Goal: Information Seeking & Learning: Learn about a topic

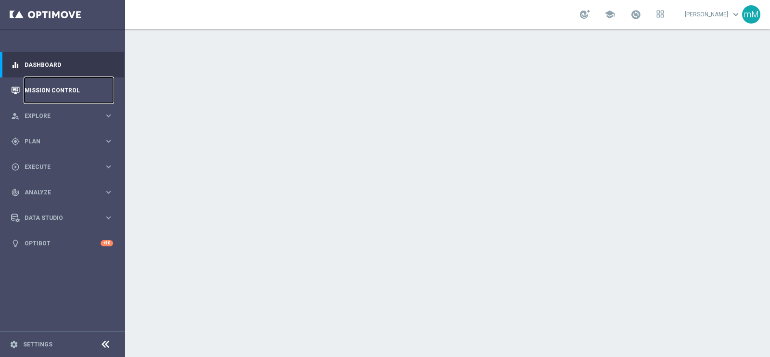
click at [57, 90] on link "Mission Control" at bounding box center [69, 91] width 89 height 26
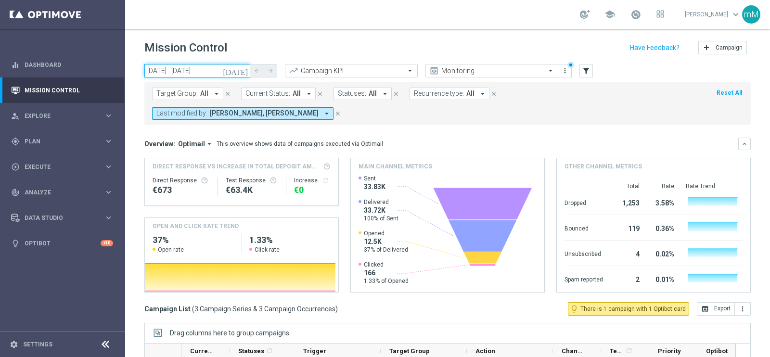
click at [199, 72] on input "03 Oct 2025 - 03 Oct 2025" at bounding box center [197, 70] width 106 height 13
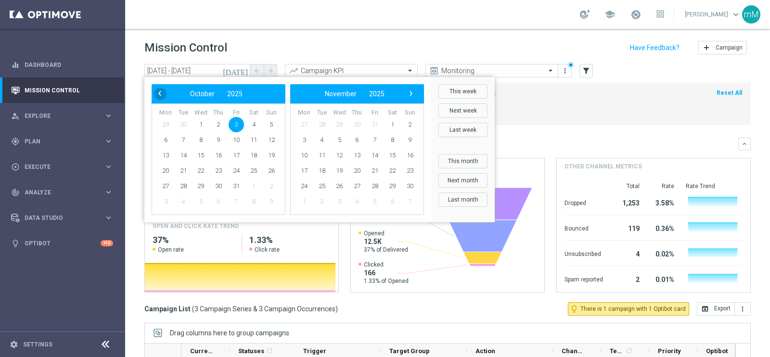
click at [163, 95] on span "‹" at bounding box center [160, 93] width 13 height 13
click at [186, 189] on span "30" at bounding box center [183, 186] width 15 height 15
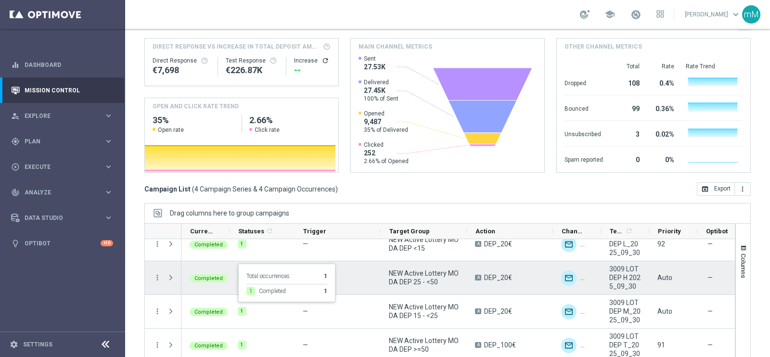
scroll to position [124, 0]
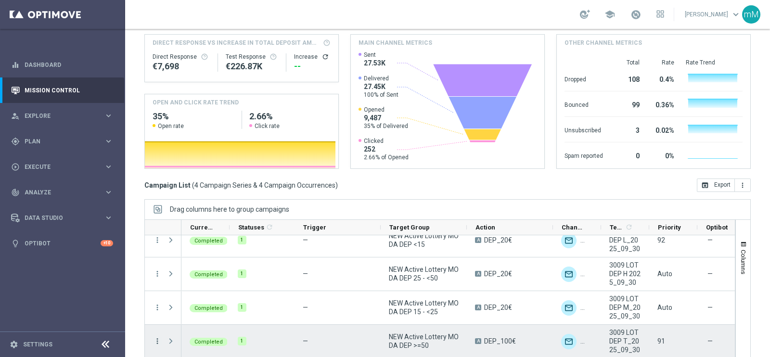
click at [158, 337] on icon "more_vert" at bounding box center [157, 341] width 9 height 9
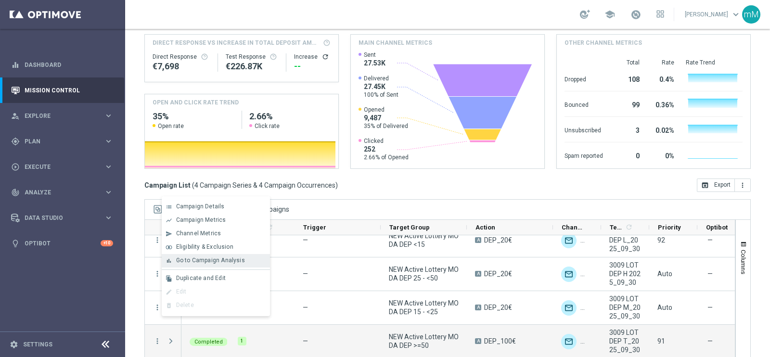
click at [169, 261] on icon "bar_chart" at bounding box center [169, 261] width 7 height 7
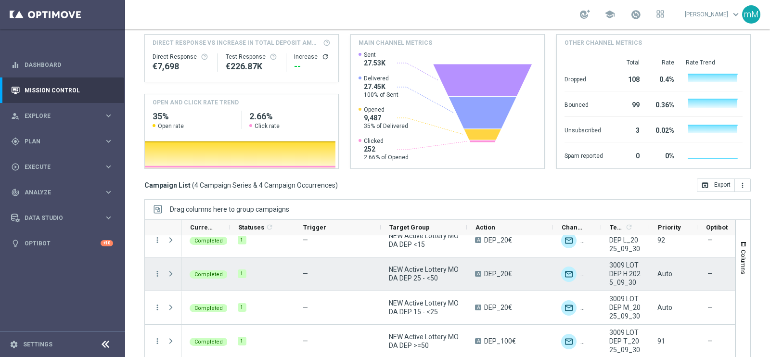
click at [159, 270] on icon "more_vert" at bounding box center [157, 274] width 9 height 9
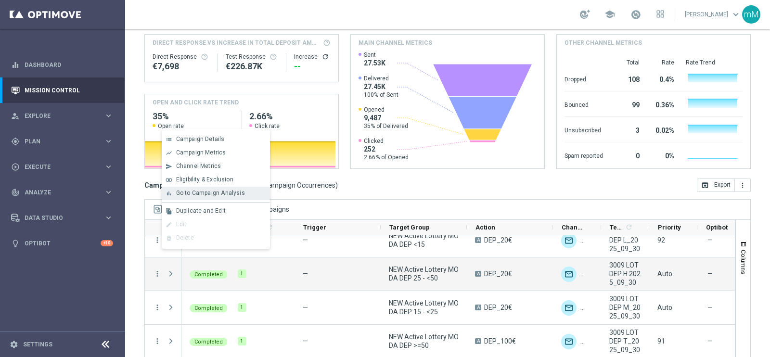
click at [195, 195] on span "Go to Campaign Analysis" at bounding box center [210, 193] width 69 height 7
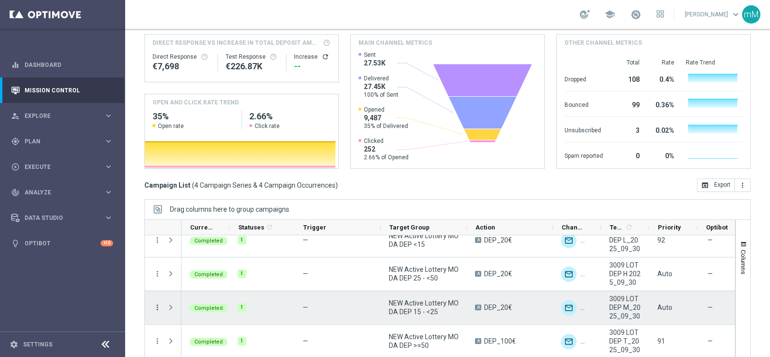
click at [156, 303] on icon "more_vert" at bounding box center [157, 307] width 9 height 9
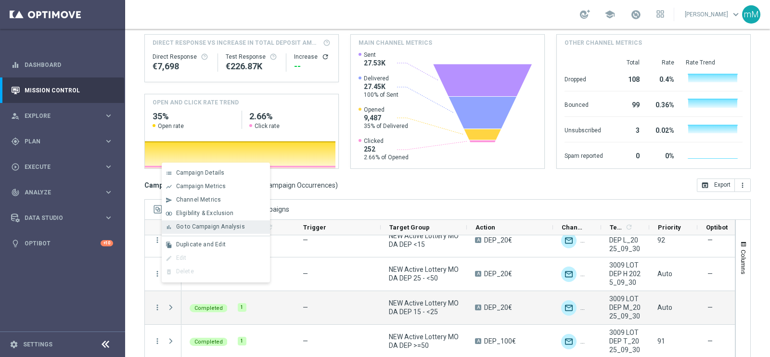
click at [195, 227] on span "Go to Campaign Analysis" at bounding box center [210, 226] width 69 height 7
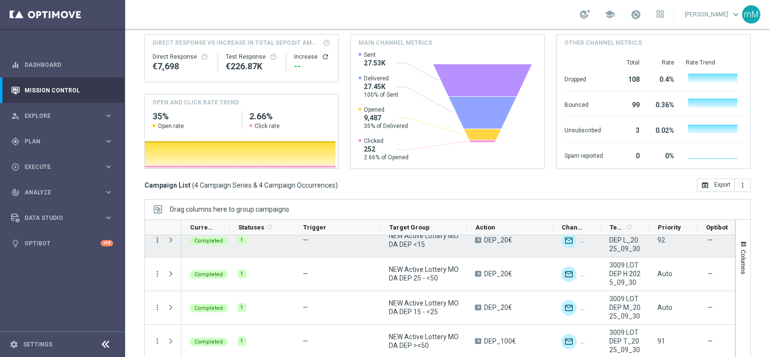
click at [154, 236] on icon "more_vert" at bounding box center [157, 240] width 9 height 9
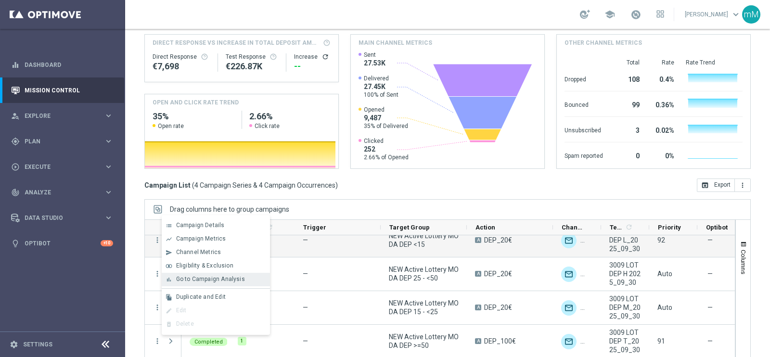
click at [208, 280] on span "Go to Campaign Analysis" at bounding box center [210, 279] width 69 height 7
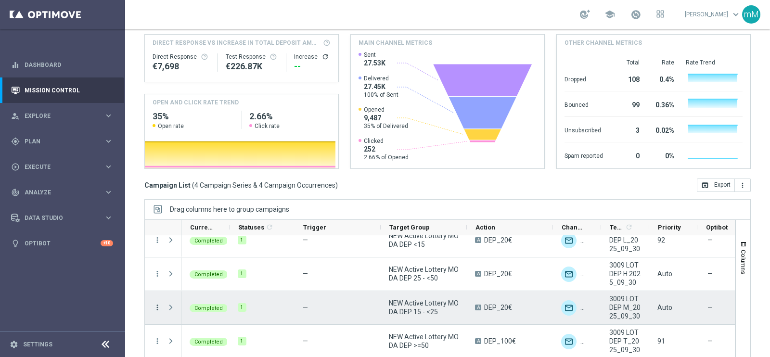
click at [159, 303] on icon "more_vert" at bounding box center [157, 307] width 9 height 9
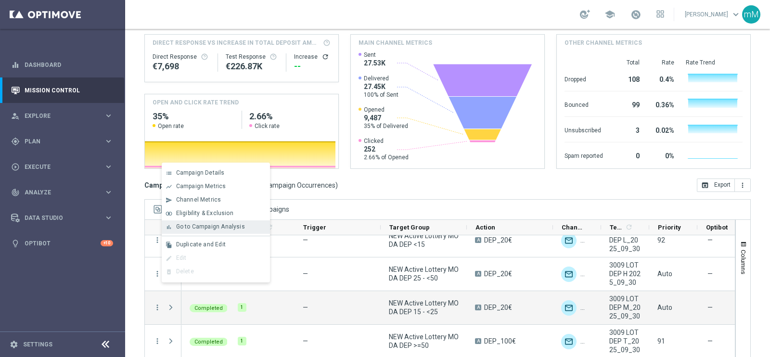
click at [202, 225] on span "Go to Campaign Analysis" at bounding box center [210, 226] width 69 height 7
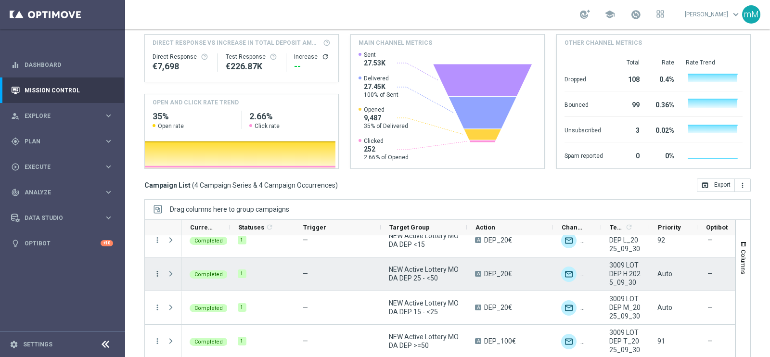
click at [157, 270] on icon "more_vert" at bounding box center [157, 274] width 9 height 9
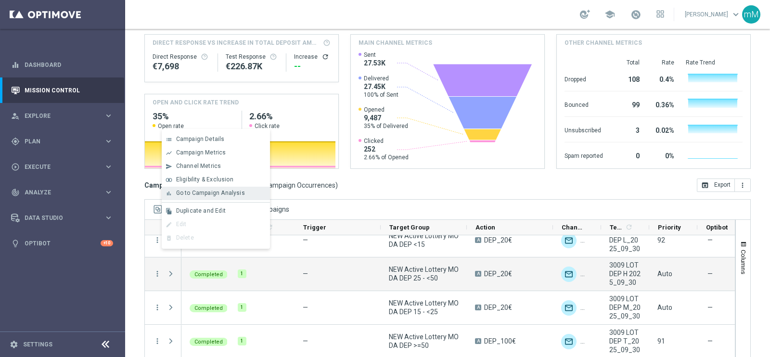
click at [215, 192] on span "Go to Campaign Analysis" at bounding box center [210, 193] width 69 height 7
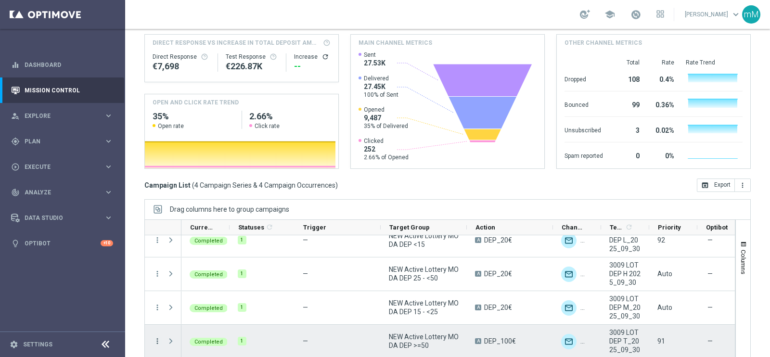
click at [155, 337] on icon "more_vert" at bounding box center [157, 341] width 9 height 9
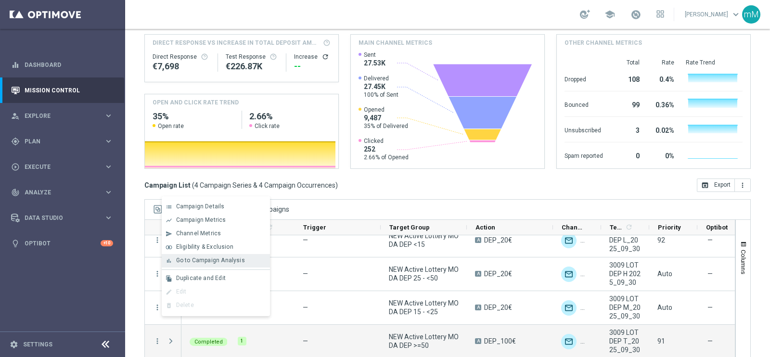
click at [213, 261] on span "Go to Campaign Analysis" at bounding box center [210, 260] width 69 height 7
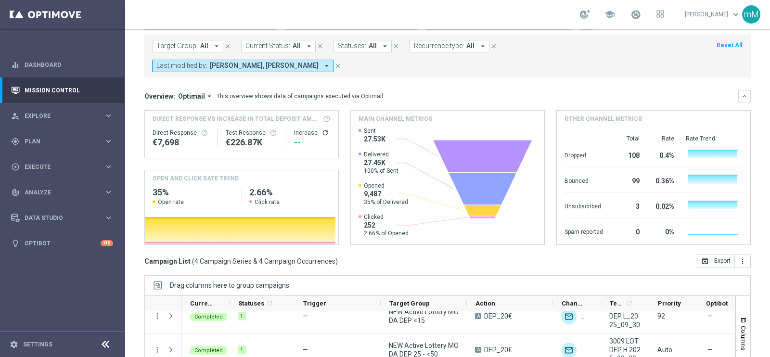
scroll to position [0, 0]
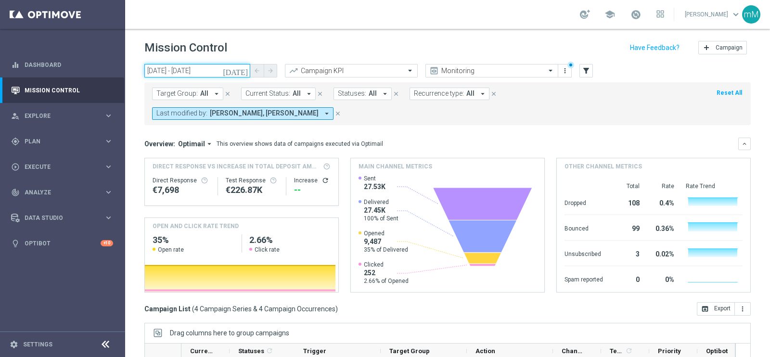
click at [199, 64] on input "30 Sep 2025 - 30 Sep 2025" at bounding box center [197, 70] width 106 height 13
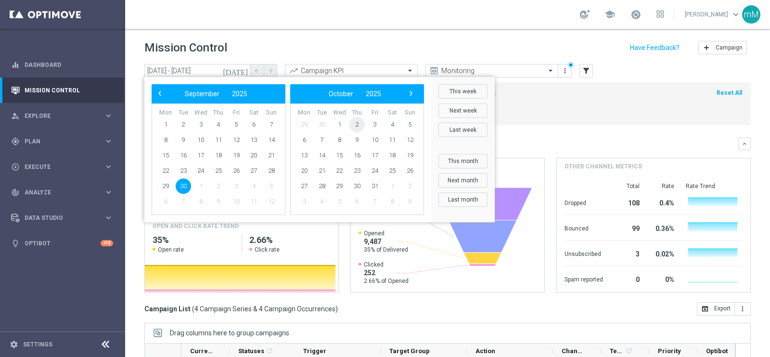
click at [354, 121] on span "2" at bounding box center [356, 124] width 15 height 15
click at [219, 123] on span "2" at bounding box center [218, 124] width 15 height 15
type input "02 Oct 2025 - 02 Oct 2025"
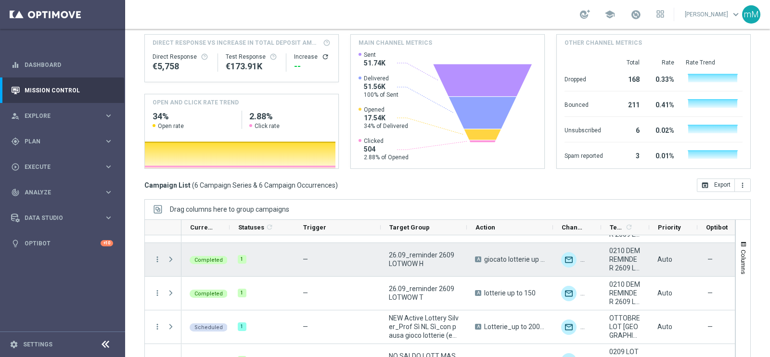
scroll to position [79, 0]
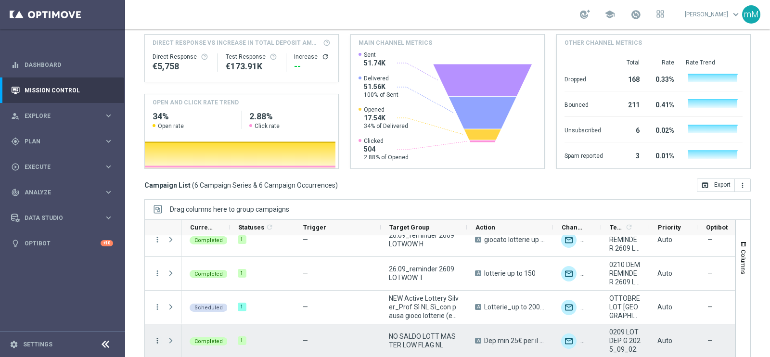
click at [159, 336] on icon "more_vert" at bounding box center [157, 340] width 9 height 9
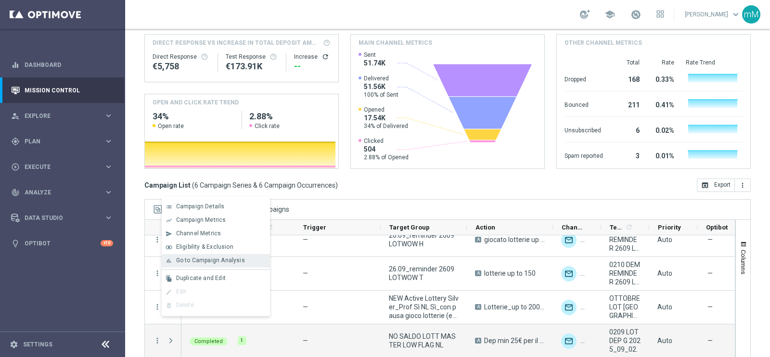
click at [185, 261] on span "Go to Campaign Analysis" at bounding box center [210, 260] width 69 height 7
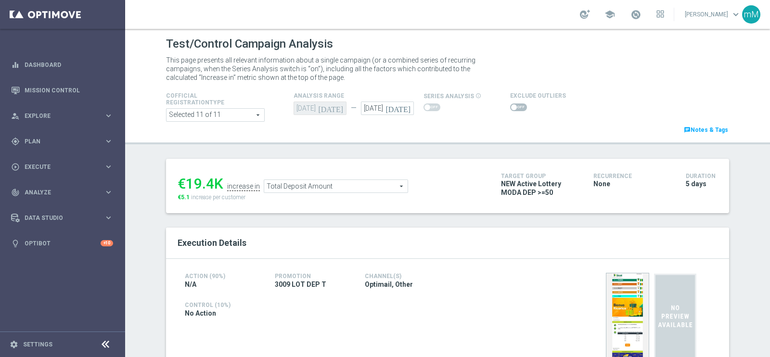
click at [323, 191] on span "Total Deposit Amount" at bounding box center [335, 186] width 143 height 13
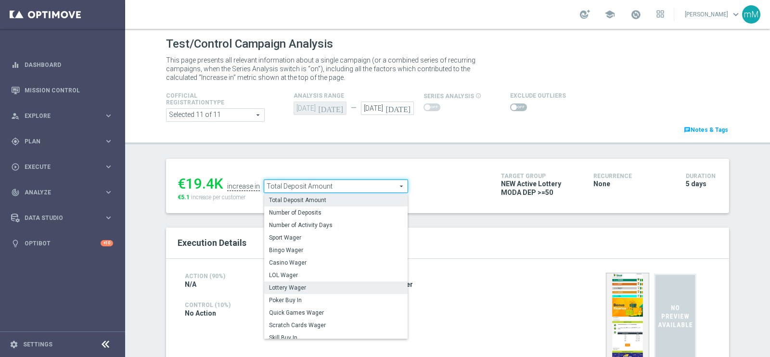
click at [292, 287] on span "Lottery Wager" at bounding box center [336, 288] width 134 height 8
type input "Lottery Wager"
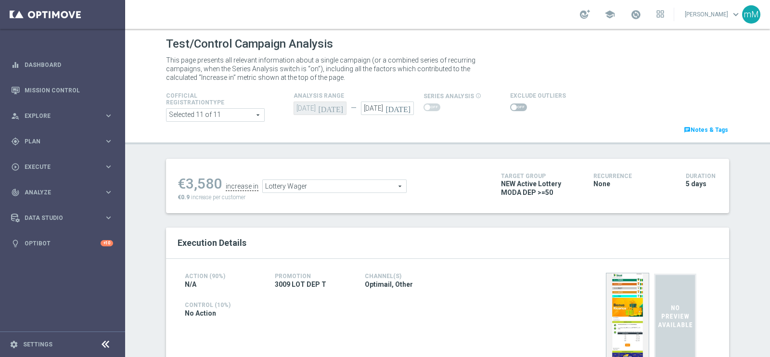
click at [510, 111] on span at bounding box center [518, 107] width 17 height 8
click at [510, 111] on input "checkbox" at bounding box center [518, 107] width 17 height 8
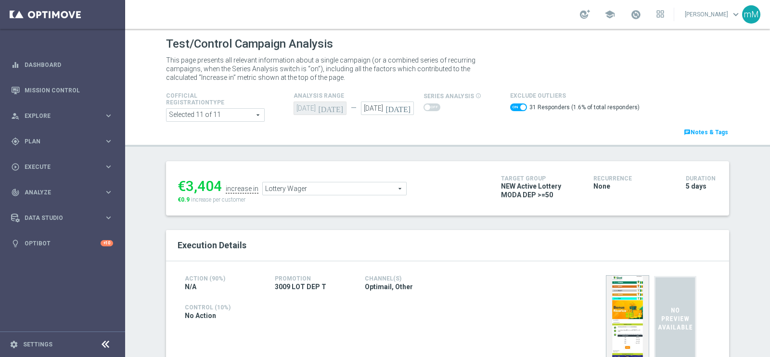
scroll to position [60, 0]
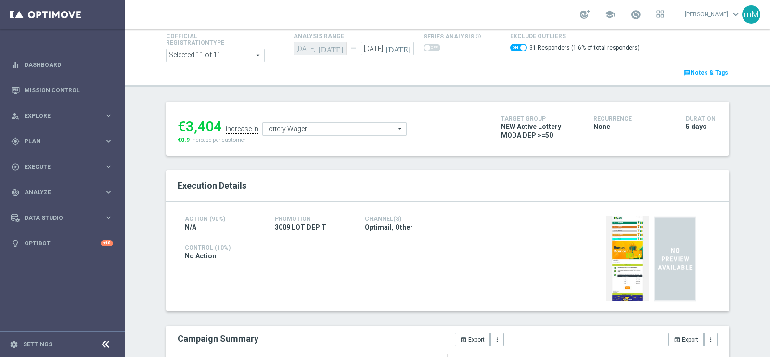
click at [337, 129] on span "Lottery Wager" at bounding box center [334, 129] width 143 height 13
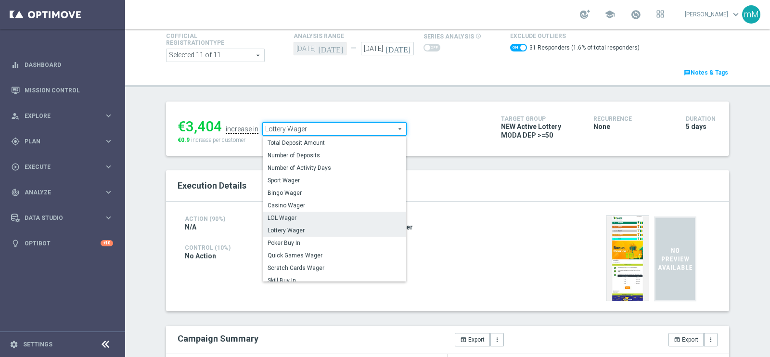
click at [303, 215] on span "LOL Wager" at bounding box center [335, 218] width 134 height 8
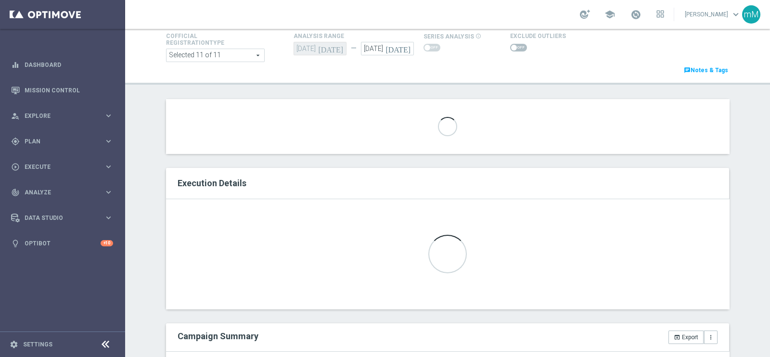
checkbox input "false"
type input "LOL Wager"
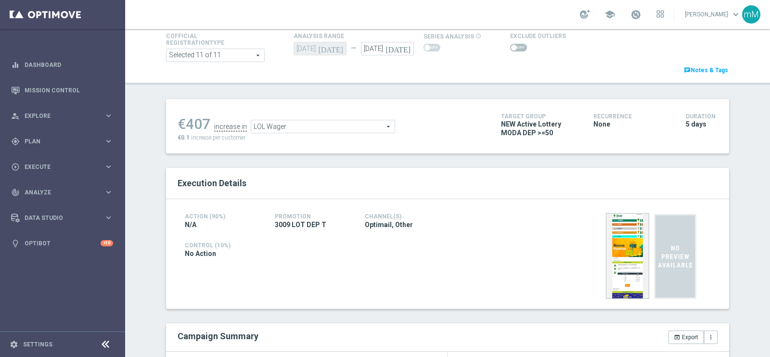
click at [514, 46] on span at bounding box center [518, 48] width 17 height 8
click at [514, 46] on input "checkbox" at bounding box center [518, 48] width 17 height 8
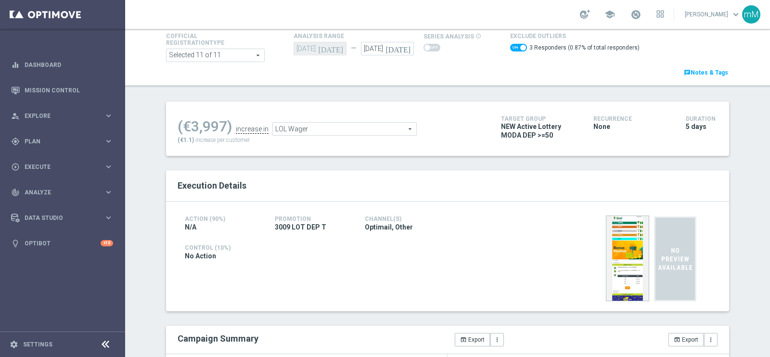
click at [323, 129] on span "LOL Wager" at bounding box center [344, 129] width 143 height 13
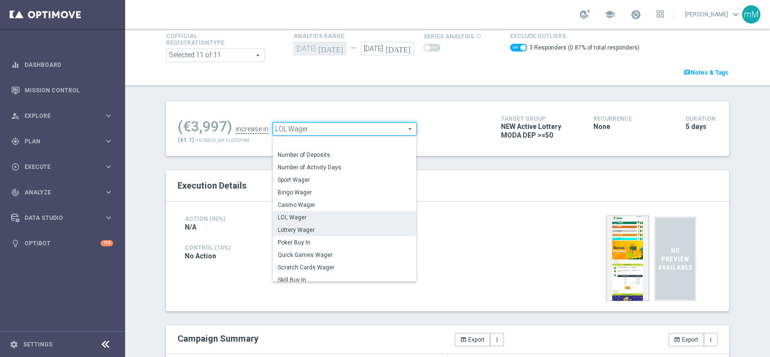
scroll to position [58, 0]
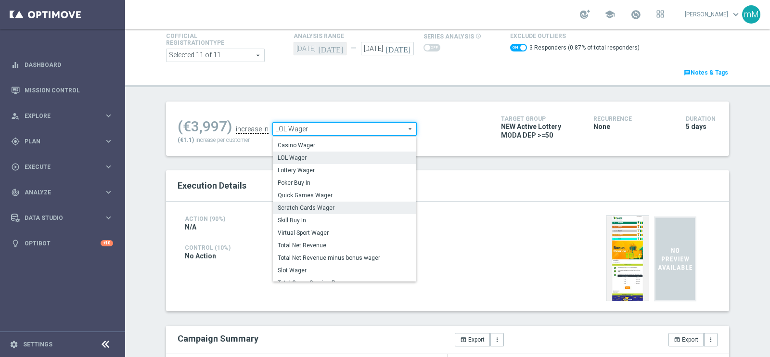
click at [306, 208] on span "Scratch Cards Wager" at bounding box center [345, 208] width 134 height 8
checkbox input "false"
type input "Scratch Cards Wager"
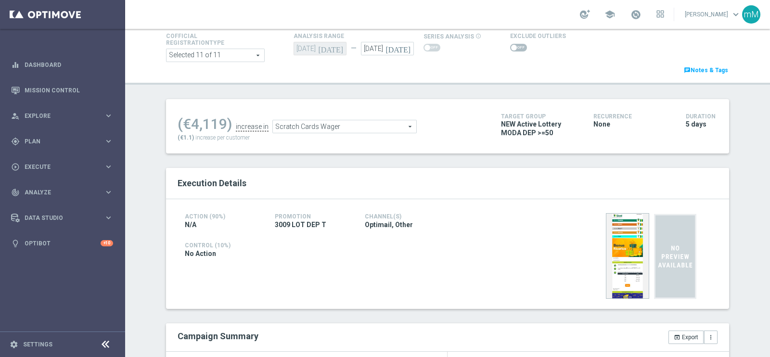
click at [513, 46] on span at bounding box center [518, 48] width 17 height 8
click at [513, 46] on input "checkbox" at bounding box center [518, 48] width 17 height 8
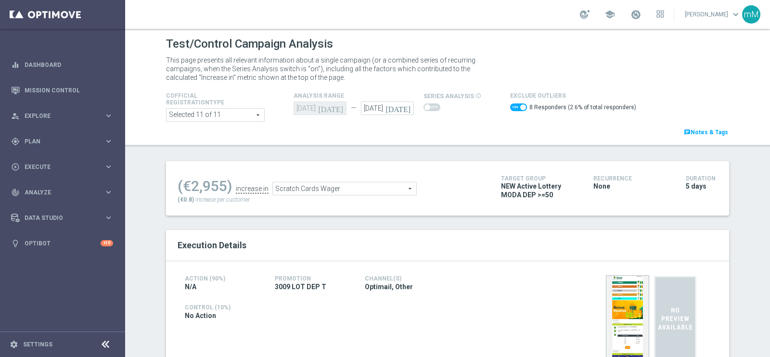
click at [297, 192] on span "Scratch Cards Wager" at bounding box center [344, 188] width 143 height 13
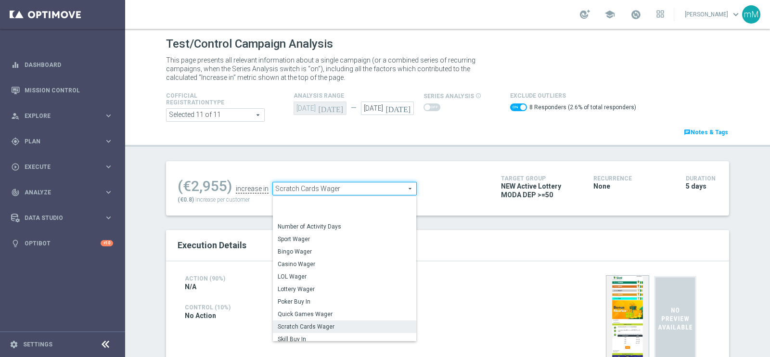
scroll to position [127, 0]
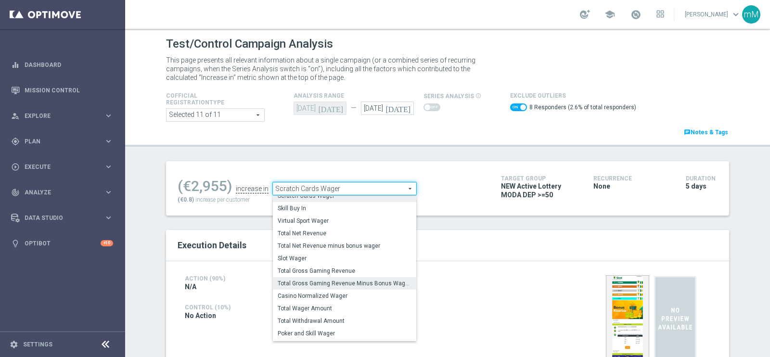
click at [340, 284] on span "Total Gross Gaming Revenue Minus Bonus Wagared" at bounding box center [345, 284] width 134 height 8
checkbox input "false"
type input "Total Gross Gaming Revenue Minus Bonus Wagared"
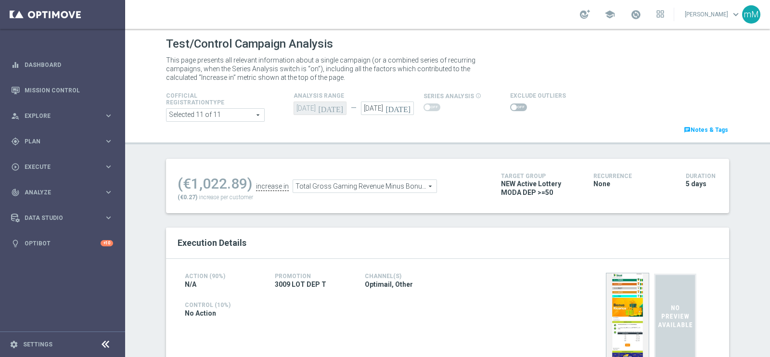
click at [511, 105] on span at bounding box center [514, 107] width 6 height 6
click at [510, 105] on input "checkbox" at bounding box center [518, 107] width 17 height 8
checkbox input "true"
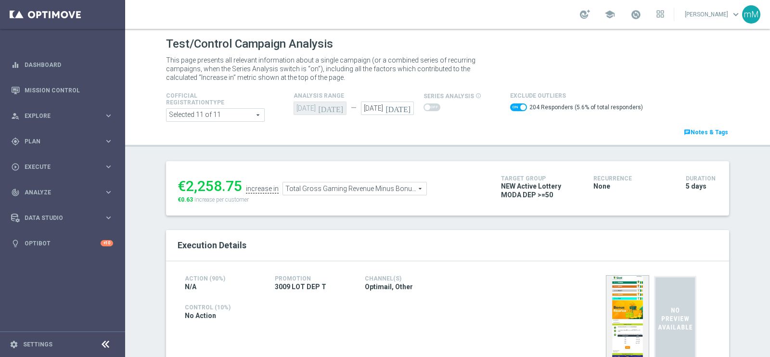
click at [214, 188] on div "€2,258.75" at bounding box center [210, 186] width 65 height 17
copy div "2,258.75"
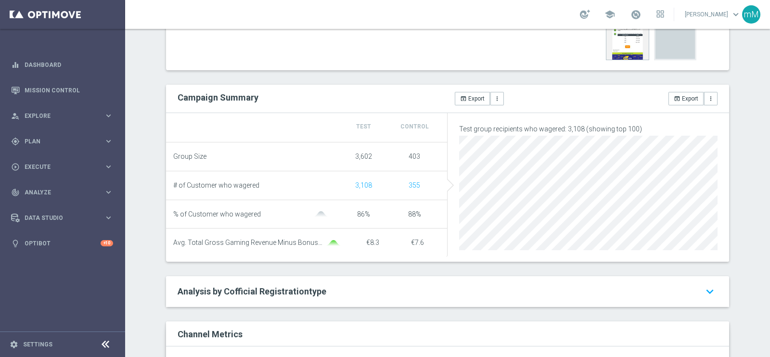
scroll to position [60, 0]
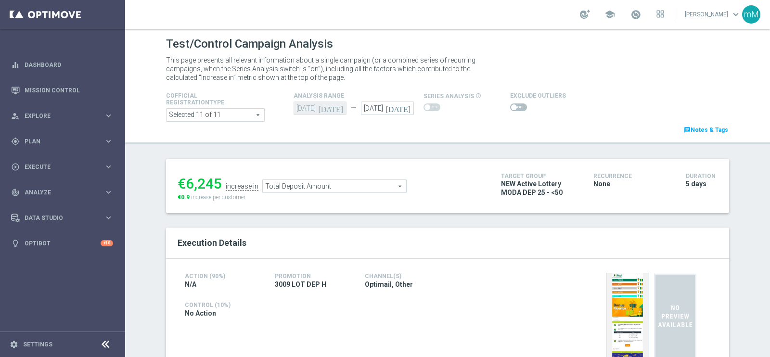
click at [291, 186] on span "Total Deposit Amount" at bounding box center [334, 186] width 143 height 13
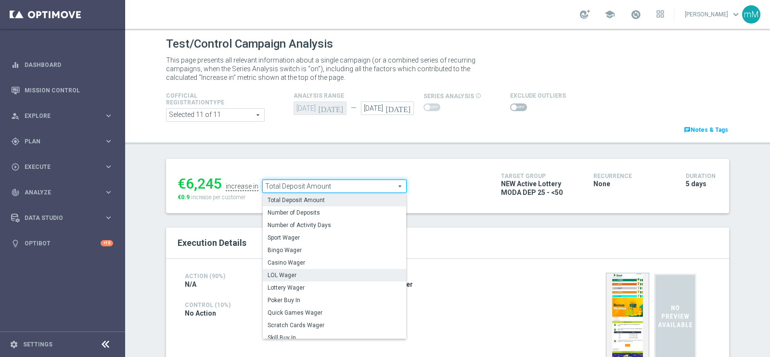
click at [294, 274] on span "LOL Wager" at bounding box center [335, 275] width 134 height 8
type input "LOL Wager"
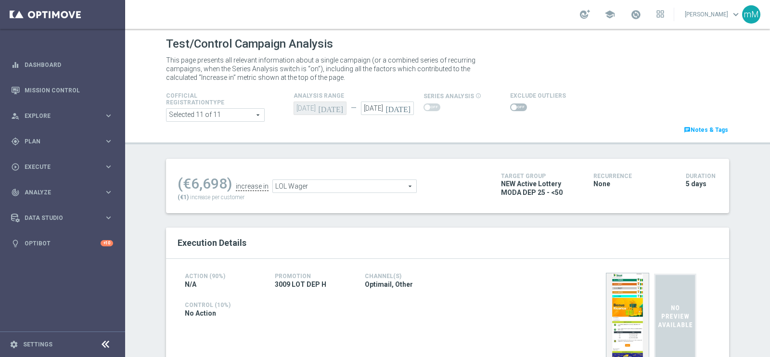
click at [514, 107] on span at bounding box center [518, 107] width 17 height 8
click at [514, 107] on input "checkbox" at bounding box center [518, 107] width 17 height 8
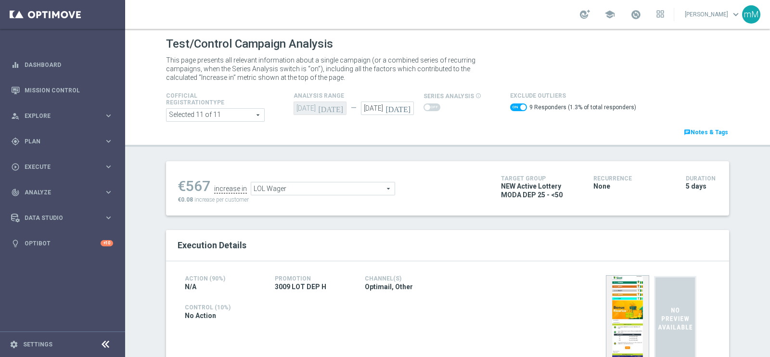
click at [346, 192] on span "LOL Wager" at bounding box center [322, 188] width 143 height 13
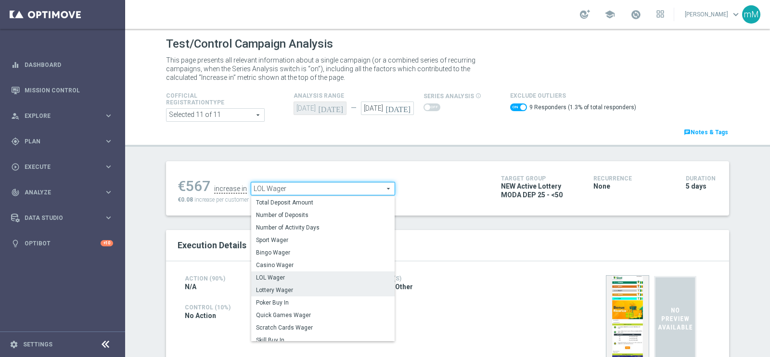
click at [288, 289] on span "Lottery Wager" at bounding box center [323, 290] width 134 height 8
checkbox input "false"
type input "Lottery Wager"
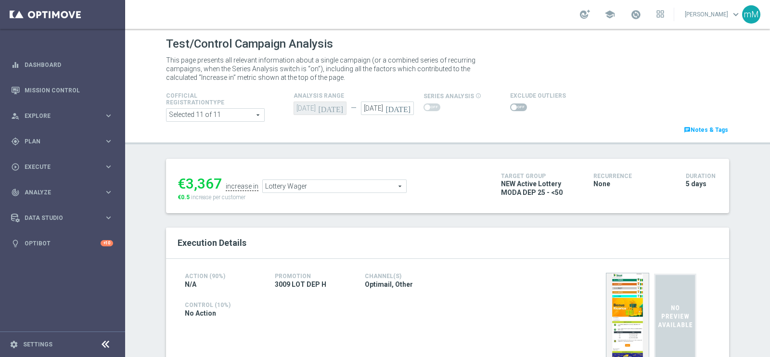
click at [511, 109] on span at bounding box center [518, 107] width 17 height 8
click at [511, 109] on input "checkbox" at bounding box center [518, 107] width 17 height 8
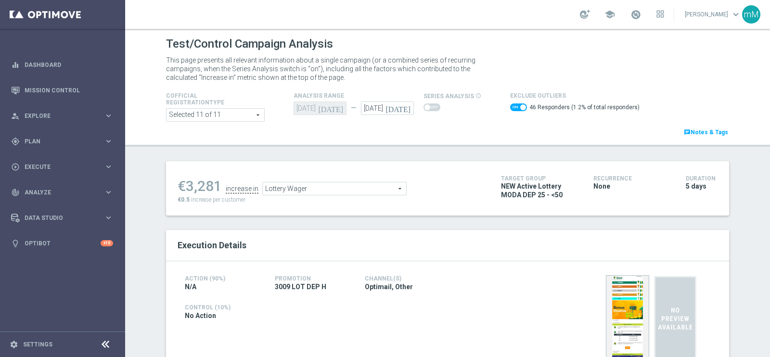
click at [325, 186] on span "Lottery Wager" at bounding box center [334, 188] width 143 height 13
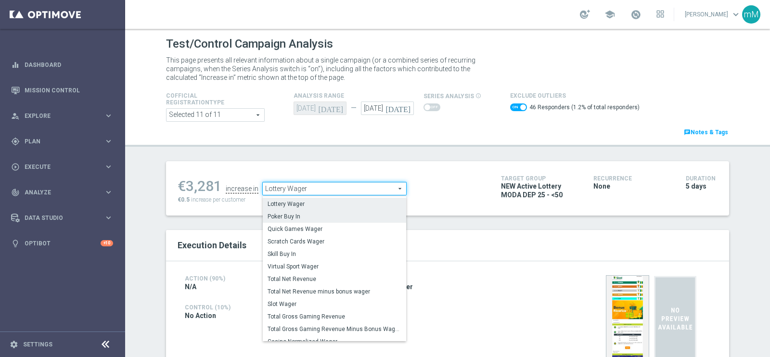
scroll to position [78, 0]
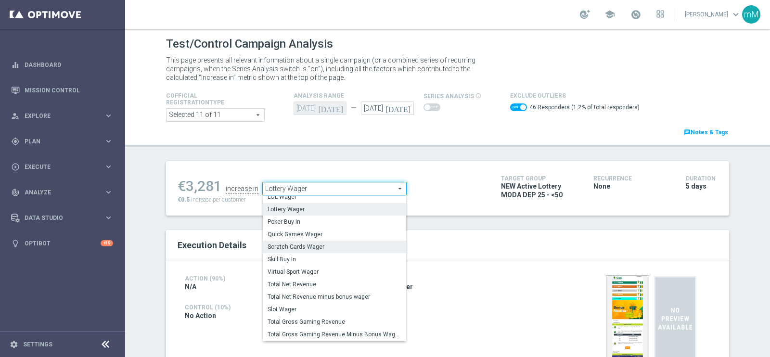
click at [321, 245] on span "Scratch Cards Wager" at bounding box center [335, 247] width 134 height 8
checkbox input "false"
type input "Scratch Cards Wager"
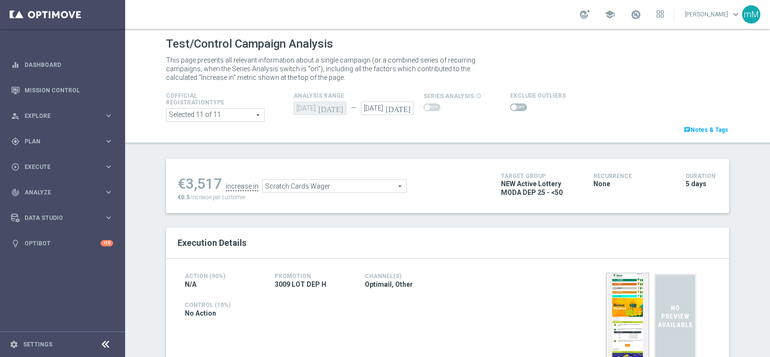
click at [515, 103] on div at bounding box center [538, 108] width 56 height 12
click at [515, 103] on span at bounding box center [518, 107] width 17 height 8
click at [515, 103] on input "checkbox" at bounding box center [518, 107] width 17 height 8
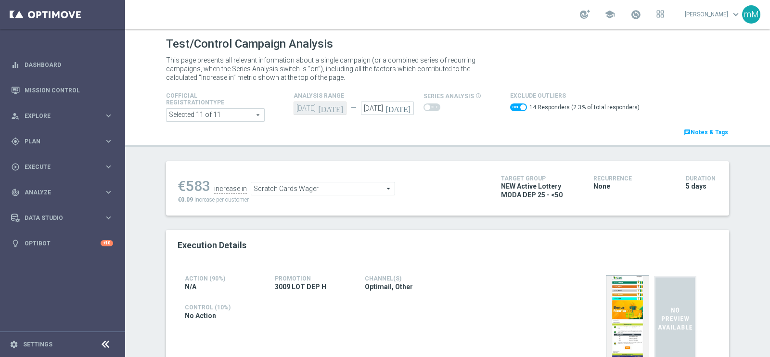
click at [305, 189] on span "Scratch Cards Wager" at bounding box center [322, 188] width 143 height 13
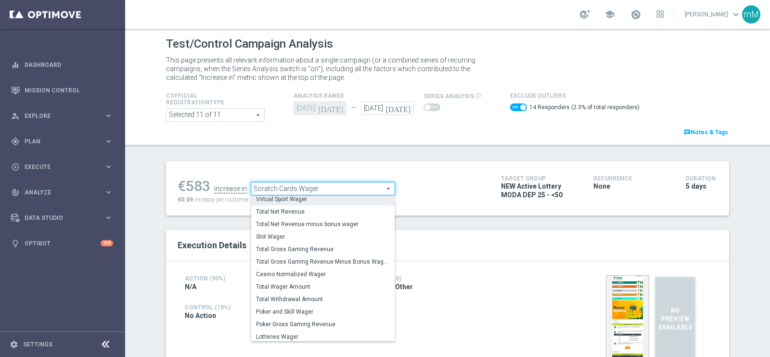
scroll to position [150, 0]
click at [309, 256] on span "Total Gross Gaming Revenue Minus Bonus Wagared" at bounding box center [323, 260] width 134 height 8
checkbox input "false"
type input "Total Gross Gaming Revenue Minus Bonus Wagared"
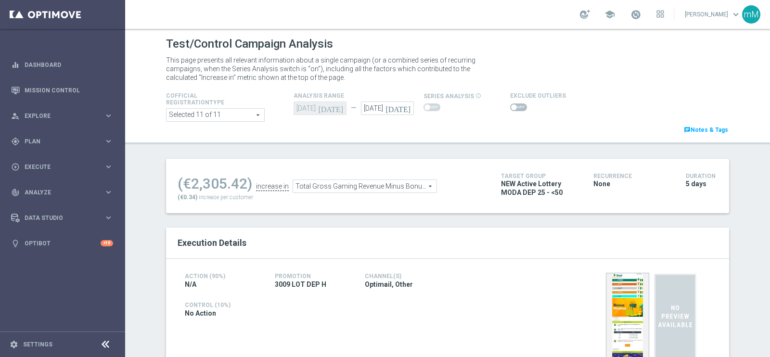
click at [510, 107] on span at bounding box center [518, 107] width 17 height 8
click at [510, 107] on input "checkbox" at bounding box center [518, 107] width 17 height 8
checkbox input "true"
click at [515, 104] on span at bounding box center [518, 107] width 17 height 8
click at [515, 104] on input "checkbox" at bounding box center [518, 107] width 17 height 8
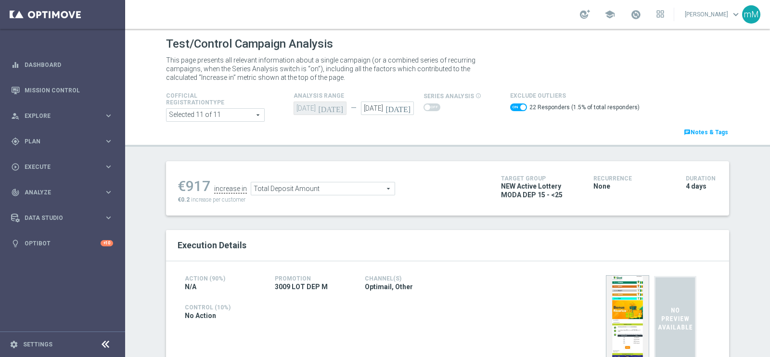
click at [349, 184] on span "Total Deposit Amount" at bounding box center [322, 188] width 143 height 13
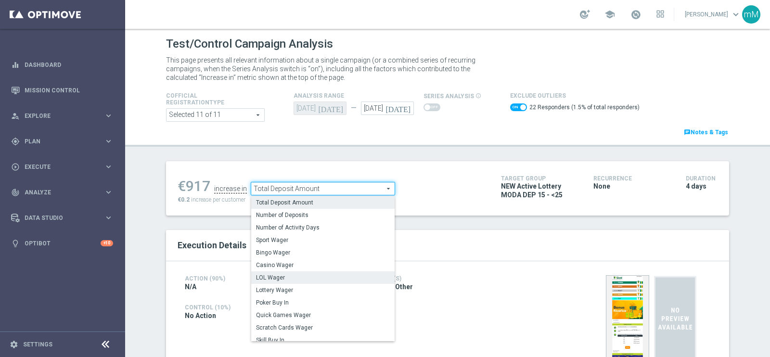
click at [302, 274] on span "LOL Wager" at bounding box center [323, 278] width 134 height 8
checkbox input "false"
type input "LOL Wager"
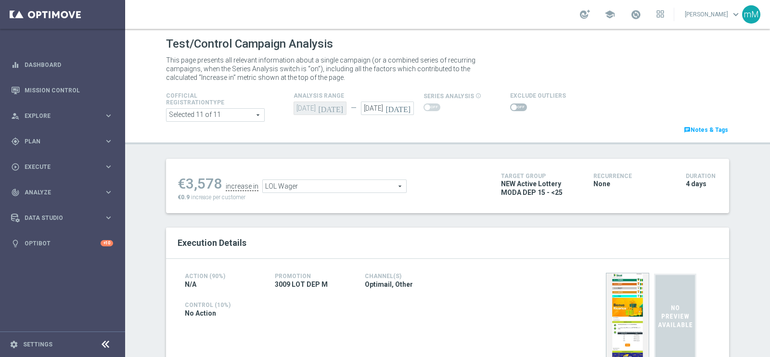
click at [510, 109] on span at bounding box center [518, 107] width 17 height 8
click at [510, 109] on input "checkbox" at bounding box center [518, 107] width 17 height 8
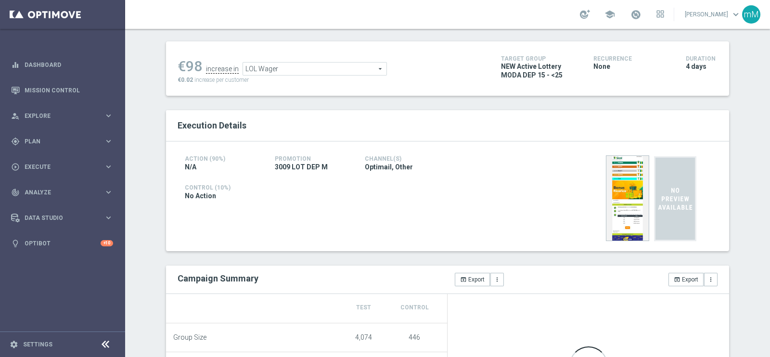
scroll to position [60, 0]
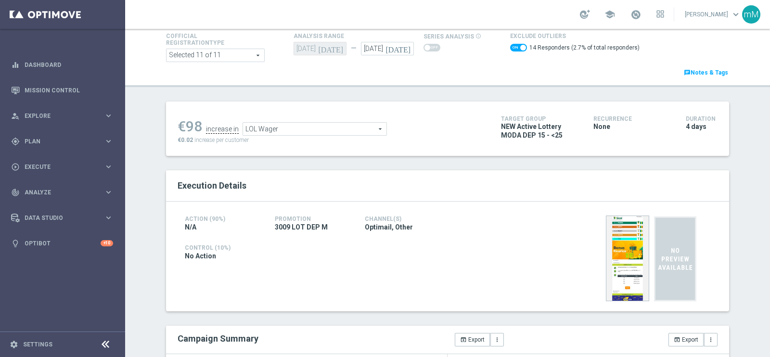
click at [326, 124] on span "LOL Wager" at bounding box center [314, 129] width 143 height 13
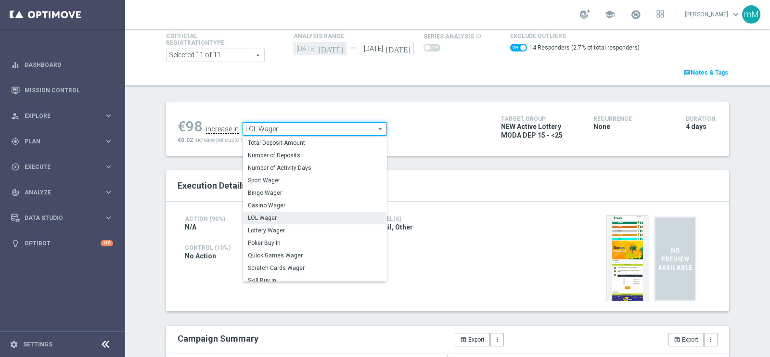
click at [323, 133] on span "LOL Wager" at bounding box center [314, 129] width 143 height 13
checkbox input "false"
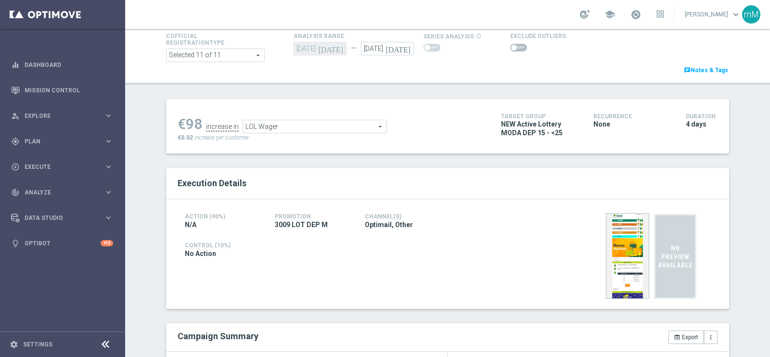
click at [312, 124] on span "LOL Wager" at bounding box center [314, 126] width 143 height 13
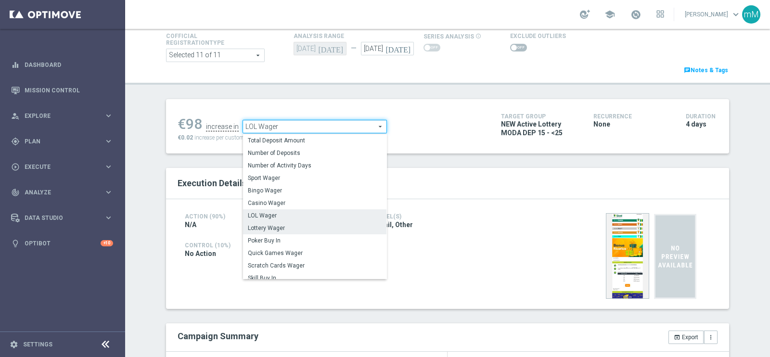
click at [284, 226] on span "Lottery Wager" at bounding box center [315, 228] width 134 height 8
type input "Lottery Wager"
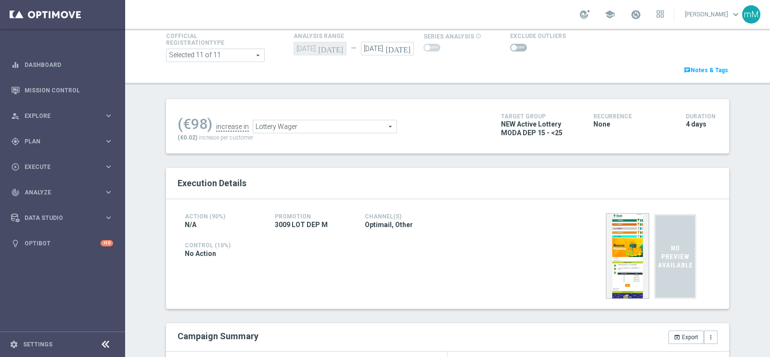
click at [510, 48] on span at bounding box center [518, 48] width 17 height 8
click at [510, 48] on input "checkbox" at bounding box center [518, 48] width 17 height 8
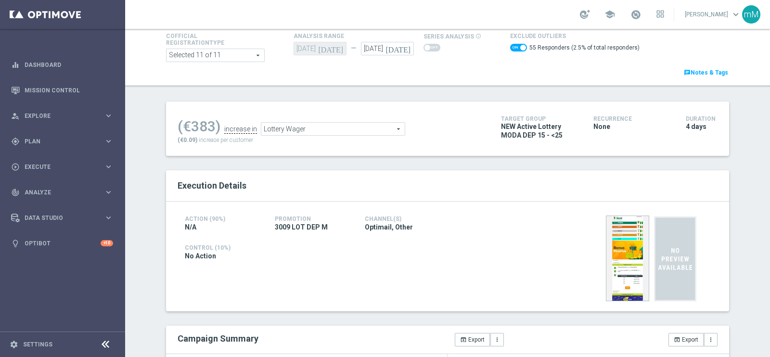
click at [304, 126] on span "Lottery Wager" at bounding box center [332, 129] width 143 height 13
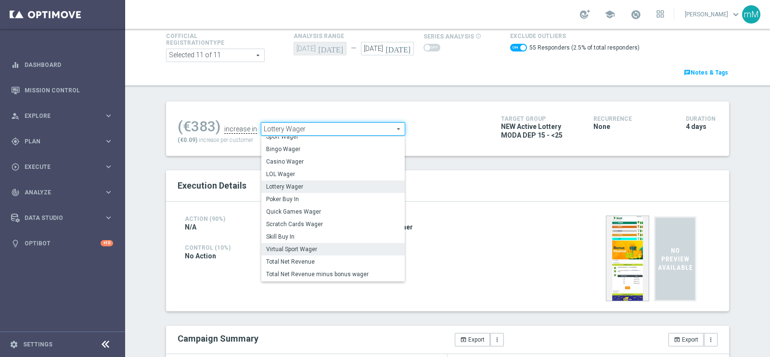
scroll to position [58, 0]
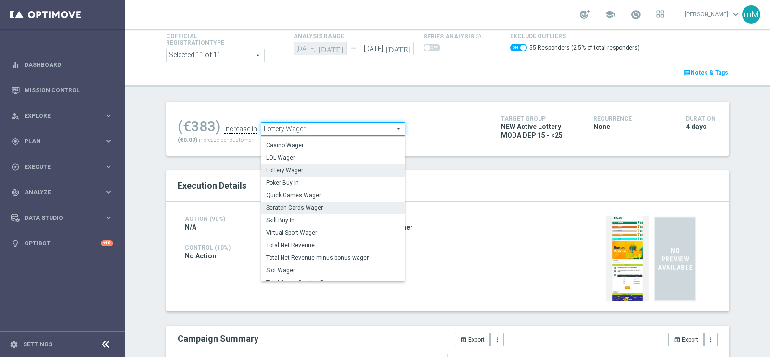
click at [298, 208] on span "Scratch Cards Wager" at bounding box center [333, 208] width 134 height 8
checkbox input "false"
type input "Scratch Cards Wager"
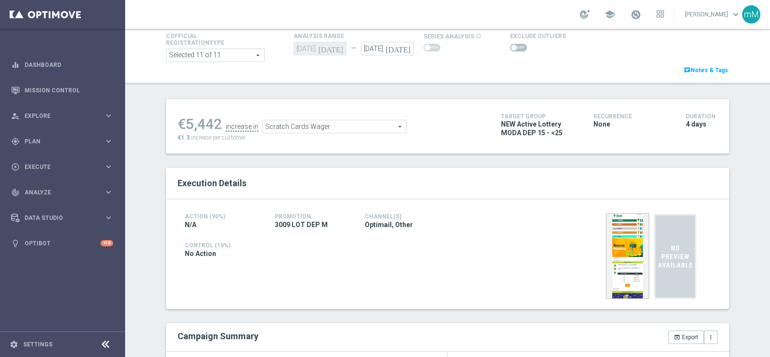
click at [514, 48] on span at bounding box center [518, 48] width 17 height 8
click at [514, 48] on input "checkbox" at bounding box center [518, 48] width 17 height 8
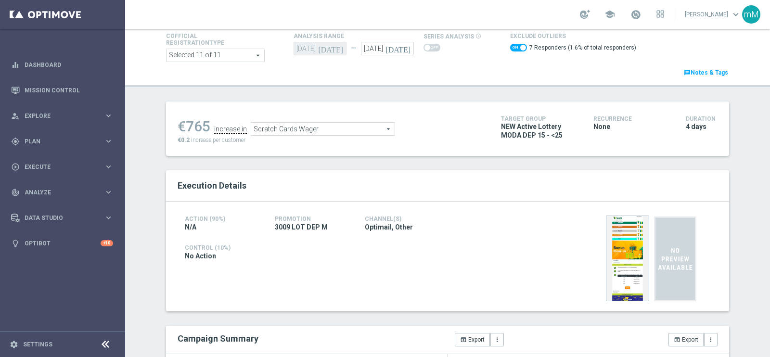
click at [316, 129] on span "Scratch Cards Wager" at bounding box center [322, 129] width 143 height 13
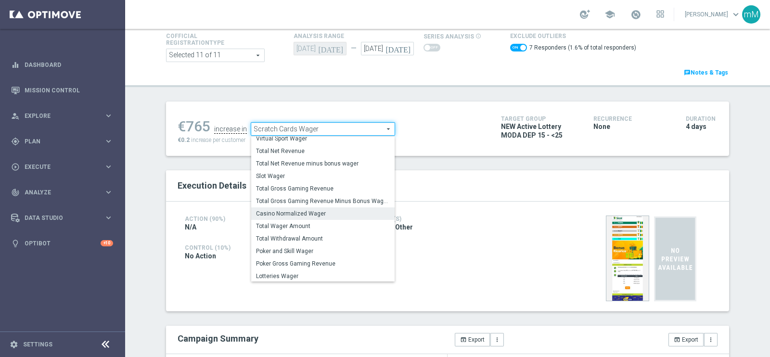
scroll to position [150, 0]
click at [319, 196] on span "Total Gross Gaming Revenue Minus Bonus Wagared" at bounding box center [323, 200] width 134 height 8
checkbox input "false"
type input "Total Gross Gaming Revenue Minus Bonus Wagared"
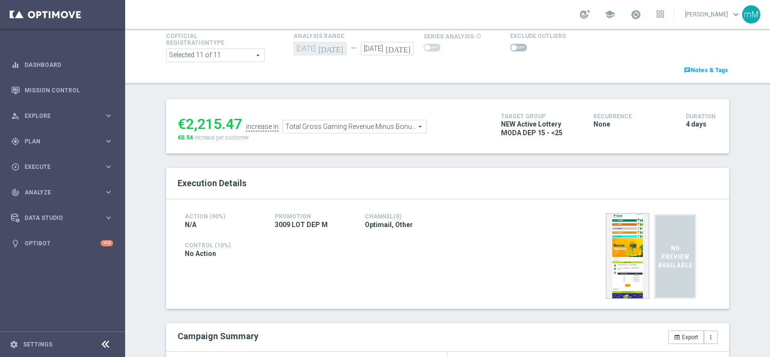
click at [224, 123] on div "€2,215.47" at bounding box center [210, 124] width 65 height 17
click at [223, 123] on div "€2,215.47" at bounding box center [210, 124] width 65 height 17
copy div "2,215.47"
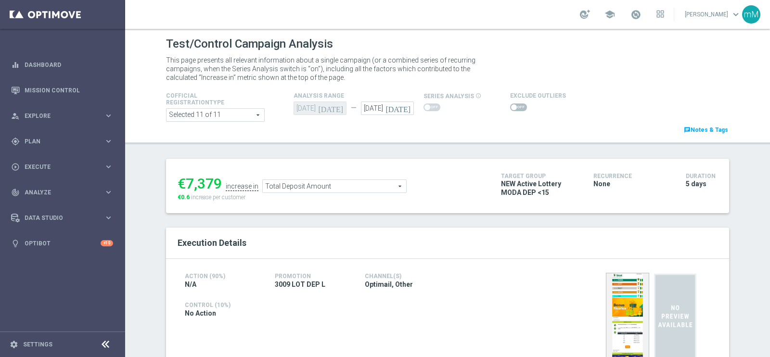
click at [348, 186] on span "Total Deposit Amount" at bounding box center [334, 186] width 143 height 13
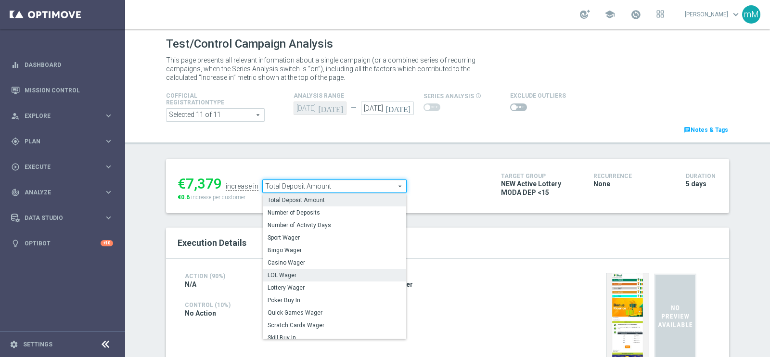
click at [315, 274] on span "LOL Wager" at bounding box center [335, 275] width 134 height 8
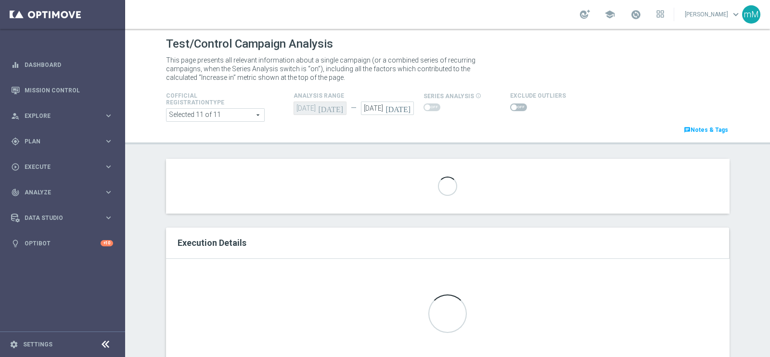
type input "LOL Wager"
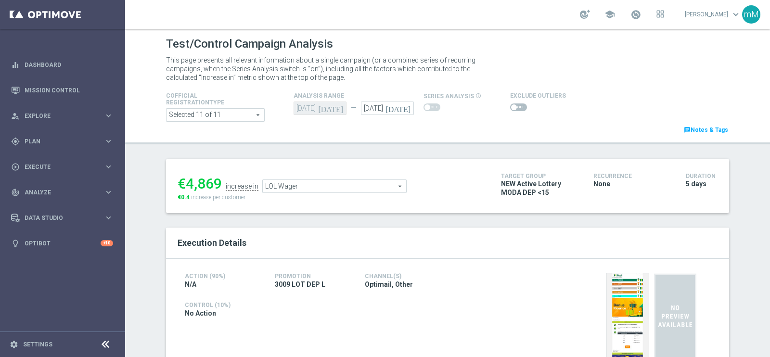
click at [510, 108] on span at bounding box center [518, 107] width 17 height 8
click at [510, 108] on input "checkbox" at bounding box center [518, 107] width 17 height 8
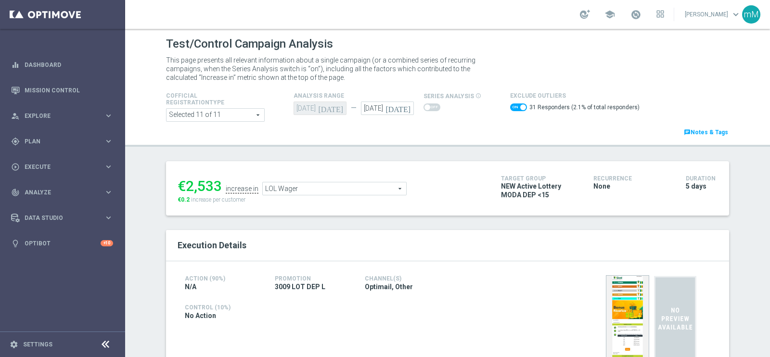
click at [341, 185] on span "LOL Wager" at bounding box center [334, 188] width 143 height 13
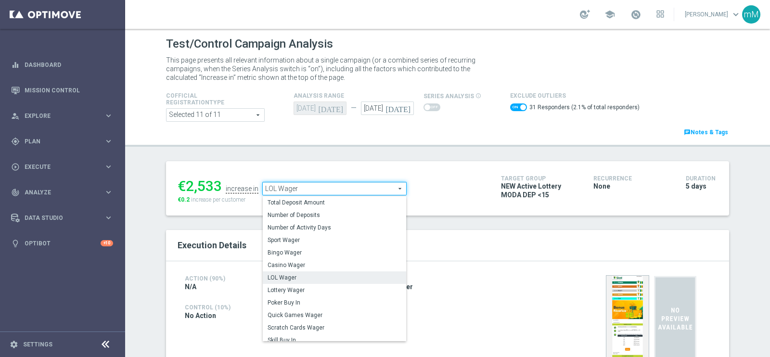
click at [310, 291] on span "Lottery Wager" at bounding box center [335, 290] width 134 height 8
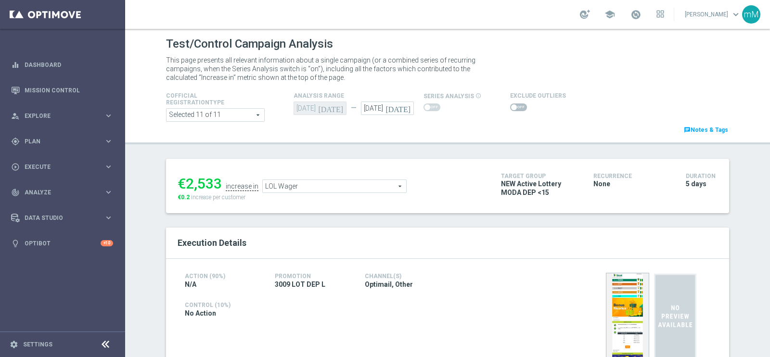
checkbox input "false"
type input "Lottery Wager"
click at [510, 106] on label at bounding box center [518, 107] width 17 height 8
click at [510, 102] on div at bounding box center [538, 108] width 56 height 12
click at [510, 106] on span at bounding box center [518, 107] width 17 height 8
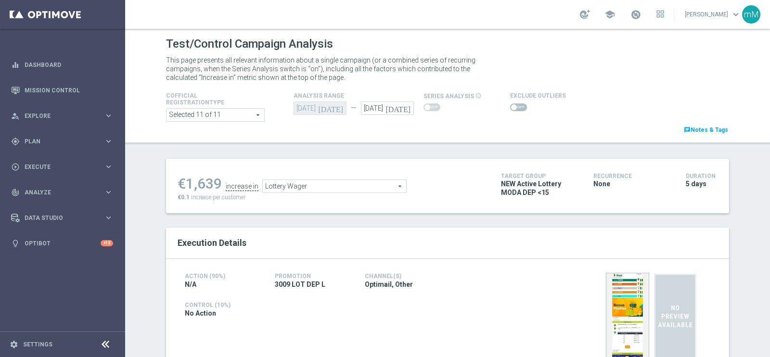
click at [510, 106] on input "checkbox" at bounding box center [518, 107] width 17 height 8
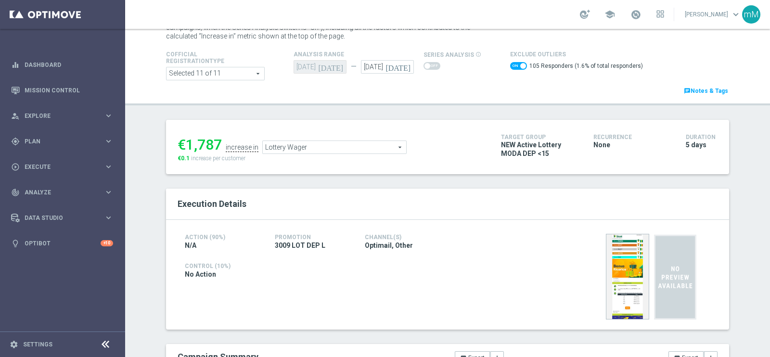
scroll to position [60, 0]
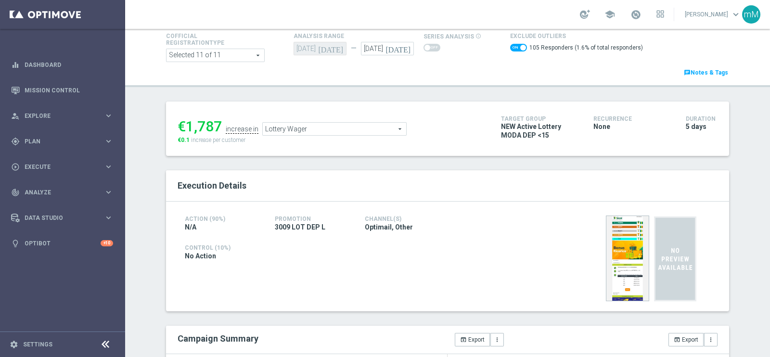
drag, startPoint x: 276, startPoint y: 130, endPoint x: 280, endPoint y: 135, distance: 5.9
click at [276, 130] on span "Lottery Wager" at bounding box center [334, 129] width 143 height 13
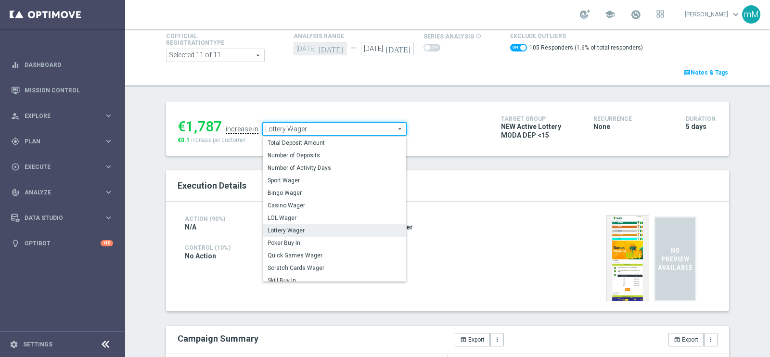
click at [303, 266] on span "Scratch Cards Wager" at bounding box center [335, 268] width 134 height 8
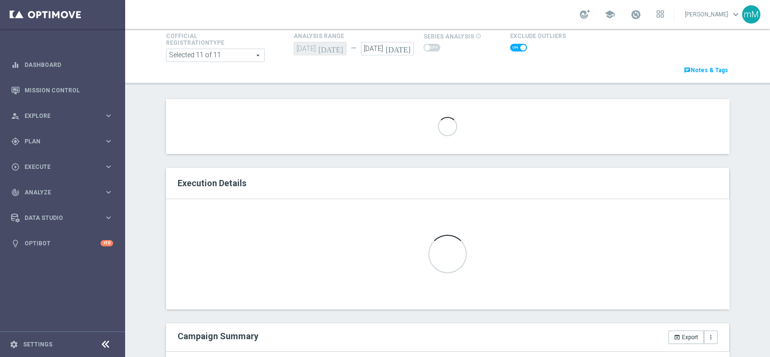
checkbox input "false"
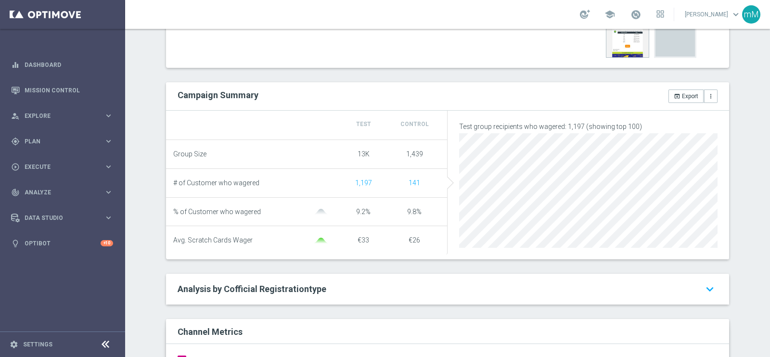
scroll to position [60, 0]
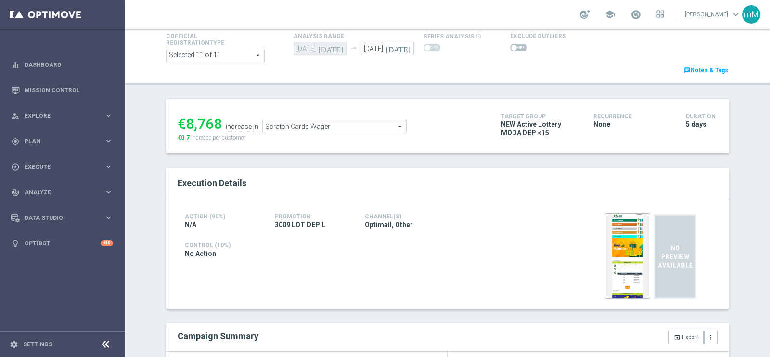
click at [323, 127] on span "Scratch Cards Wager" at bounding box center [334, 126] width 143 height 13
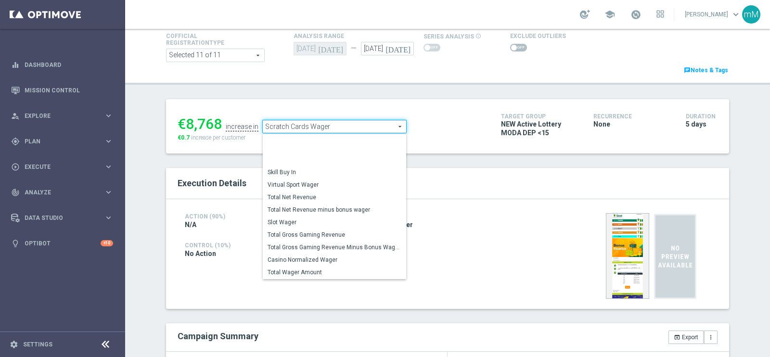
scroll to position [140, 0]
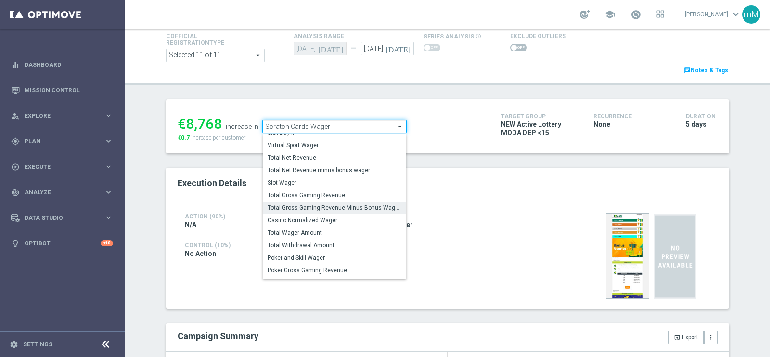
click at [338, 206] on span "Total Gross Gaming Revenue Minus Bonus Wagared" at bounding box center [335, 208] width 134 height 8
type input "Total Gross Gaming Revenue Minus Bonus Wagared"
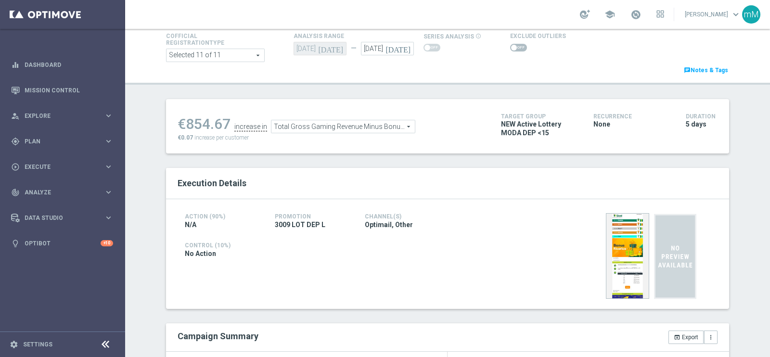
click at [511, 47] on span at bounding box center [514, 48] width 6 height 6
click at [510, 47] on input "checkbox" at bounding box center [518, 48] width 17 height 8
checkbox input "true"
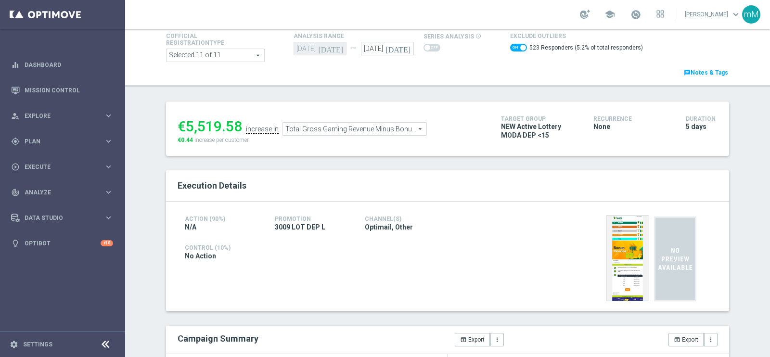
click at [223, 126] on div "€5,519.58" at bounding box center [210, 126] width 65 height 17
copy div "5,519.58"
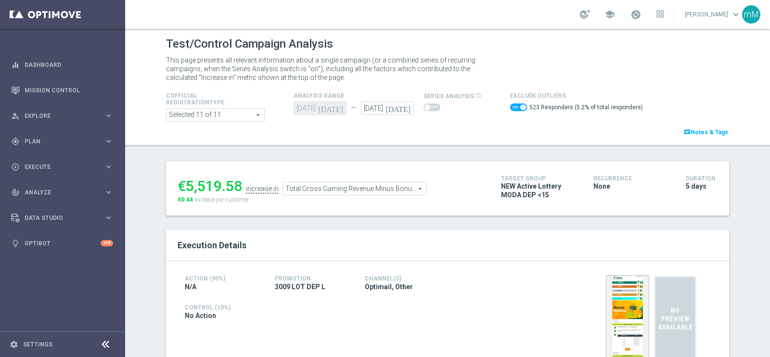
scroll to position [481, 0]
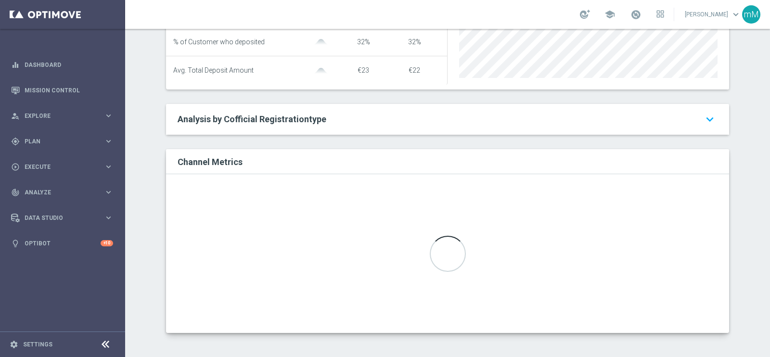
scroll to position [414, 0]
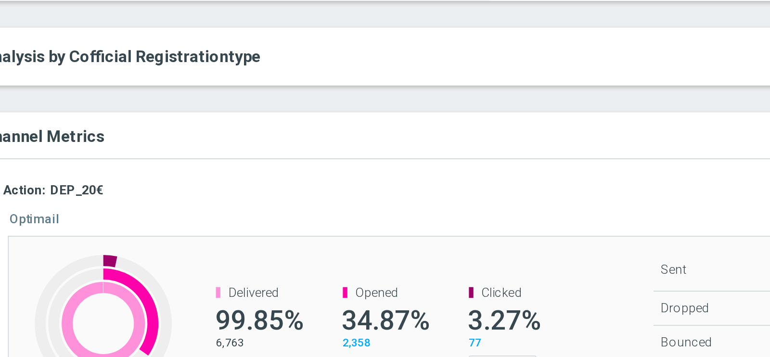
scroll to position [502, 0]
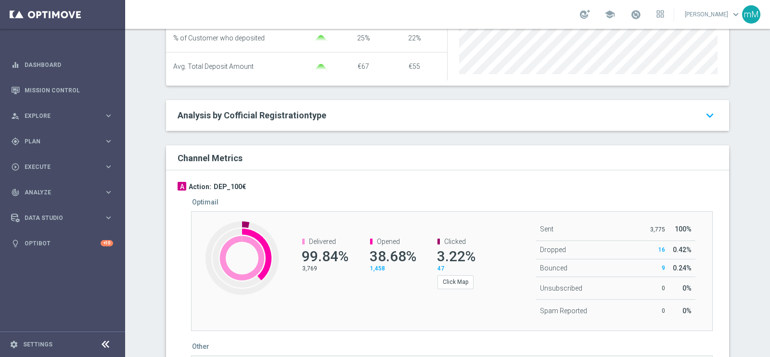
scroll to position [476, 0]
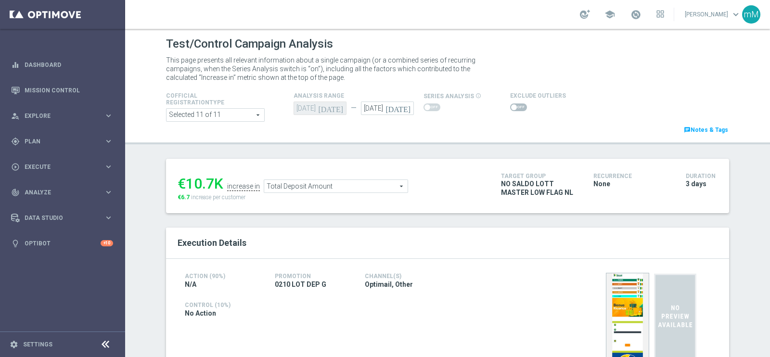
click at [514, 105] on span at bounding box center [518, 107] width 17 height 8
click at [514, 105] on input "checkbox" at bounding box center [518, 107] width 17 height 8
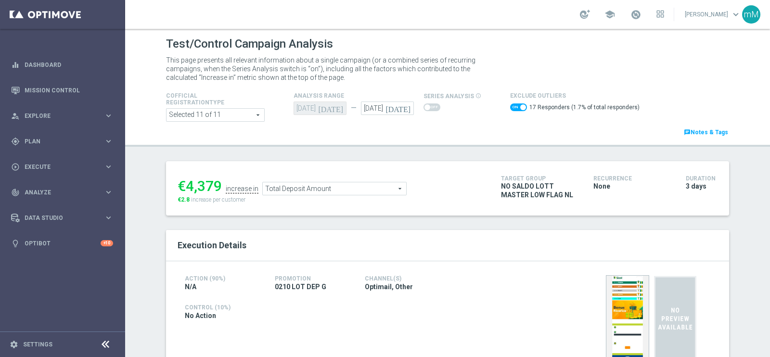
click at [300, 187] on span "Total Deposit Amount" at bounding box center [334, 188] width 143 height 13
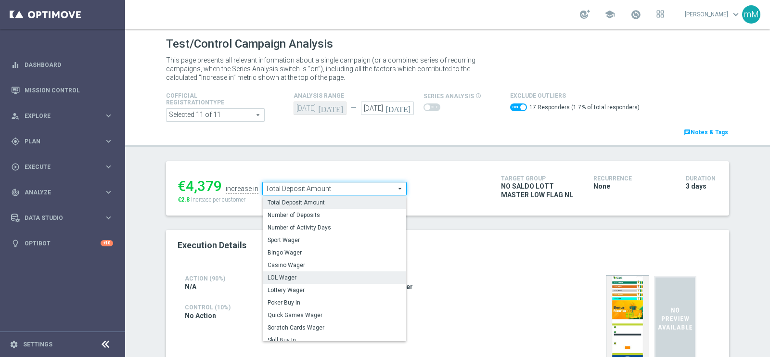
click at [292, 280] on span "LOL Wager" at bounding box center [335, 278] width 134 height 8
checkbox input "false"
type input "LOL Wager"
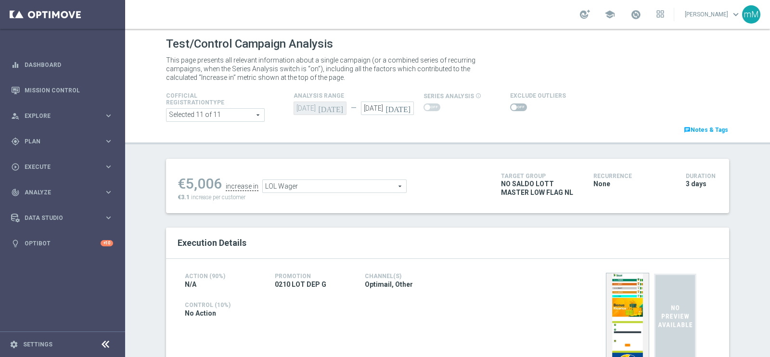
click at [515, 105] on span at bounding box center [518, 107] width 17 height 8
click at [515, 105] on input "checkbox" at bounding box center [518, 107] width 17 height 8
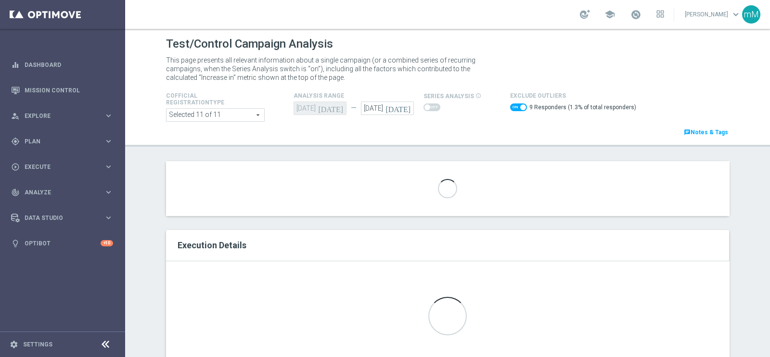
scroll to position [60, 0]
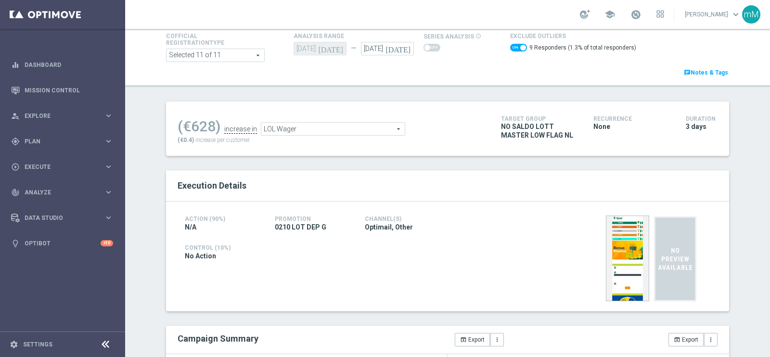
click at [344, 131] on span "LOL Wager" at bounding box center [332, 129] width 143 height 13
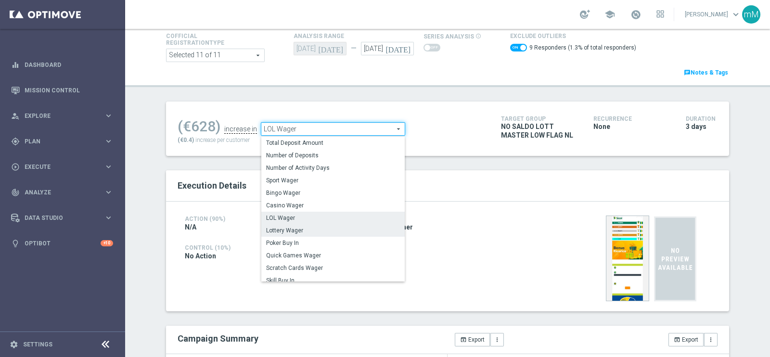
click at [323, 230] on span "Lottery Wager" at bounding box center [333, 231] width 134 height 8
checkbox input "false"
type input "Lottery Wager"
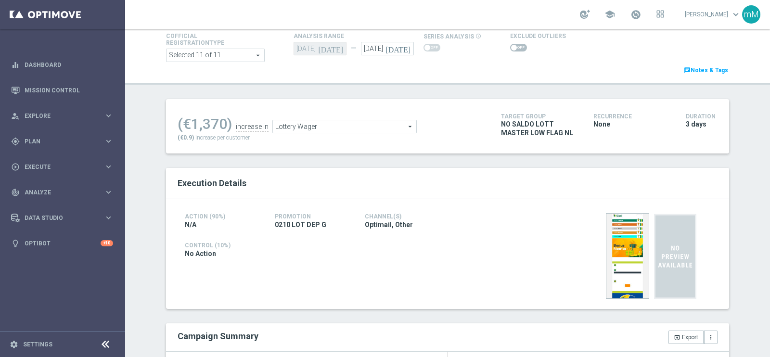
click at [511, 47] on span at bounding box center [518, 48] width 17 height 8
click at [511, 47] on input "checkbox" at bounding box center [518, 48] width 17 height 8
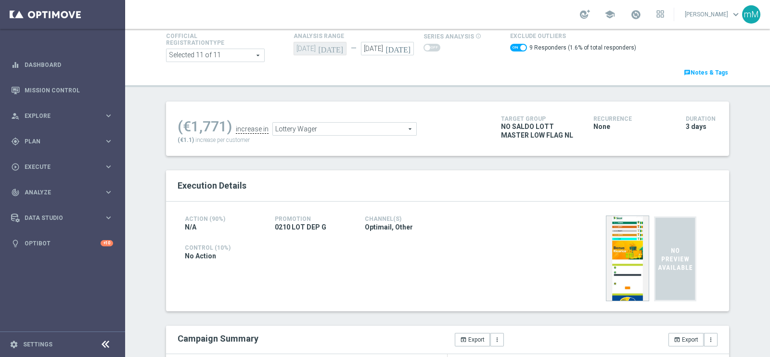
click at [325, 126] on span "Lottery Wager" at bounding box center [344, 129] width 143 height 13
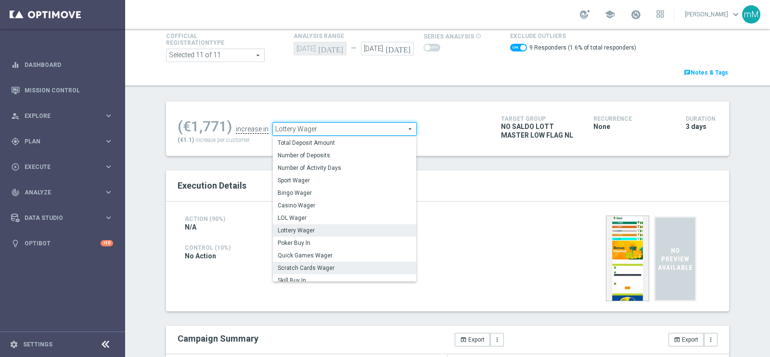
click at [314, 266] on span "Scratch Cards Wager" at bounding box center [345, 268] width 134 height 8
checkbox input "false"
type input "Scratch Cards Wager"
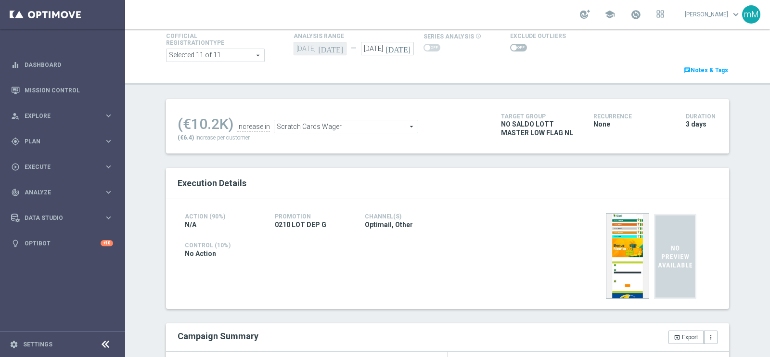
click at [514, 50] on span at bounding box center [518, 48] width 17 height 8
click at [514, 50] on input "checkbox" at bounding box center [518, 48] width 17 height 8
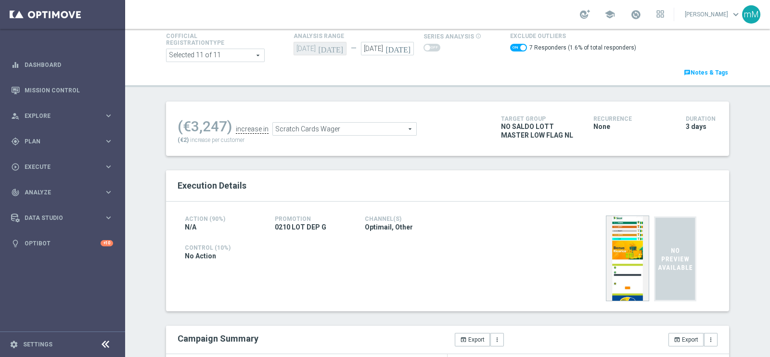
click at [336, 127] on span "Scratch Cards Wager" at bounding box center [344, 129] width 143 height 13
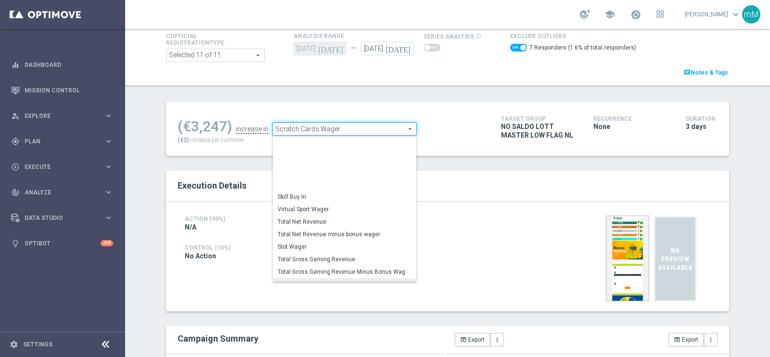
scroll to position [148, 0]
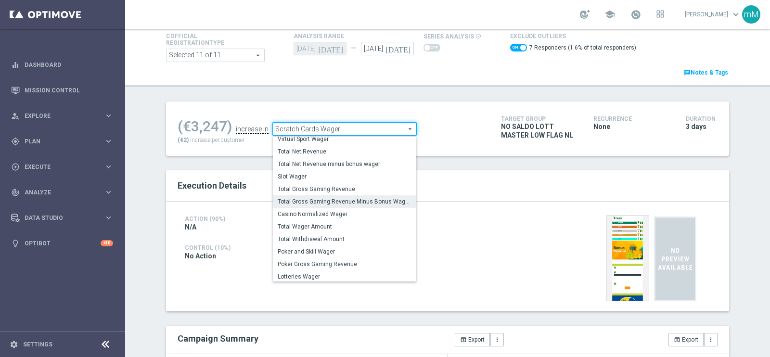
click at [350, 201] on span "Total Gross Gaming Revenue Minus Bonus Wagared" at bounding box center [345, 202] width 134 height 8
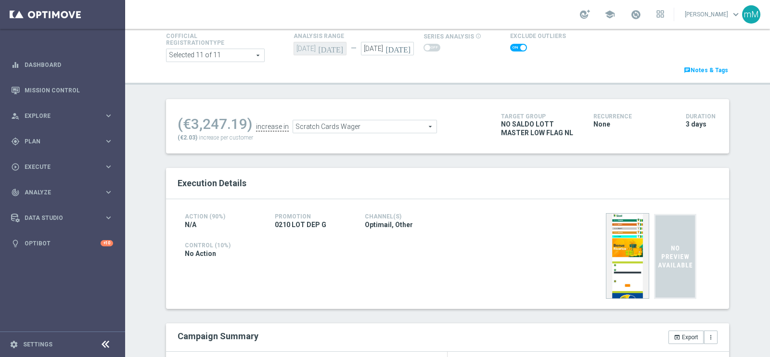
checkbox input "false"
type input "Total Gross Gaming Revenue Minus Bonus Wagared"
click at [510, 42] on div at bounding box center [538, 48] width 56 height 12
click at [511, 48] on span at bounding box center [514, 48] width 6 height 6
click at [510, 48] on input "checkbox" at bounding box center [518, 48] width 17 height 8
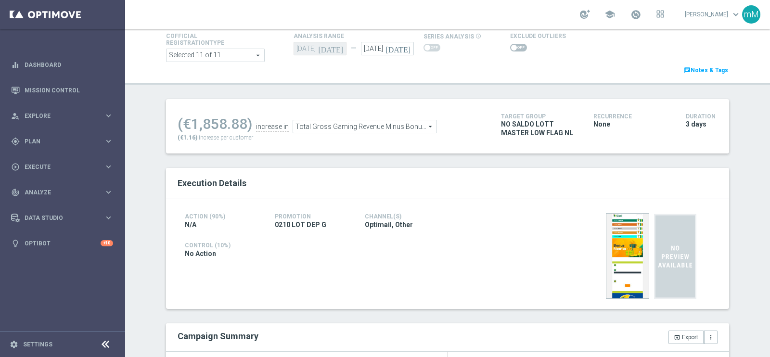
checkbox input "true"
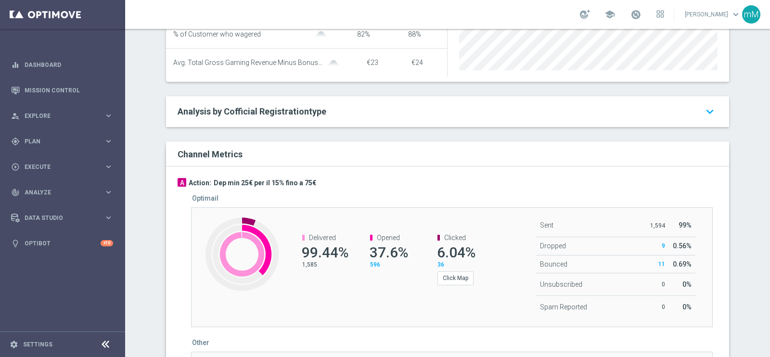
scroll to position [542, 0]
